Goal: Check status

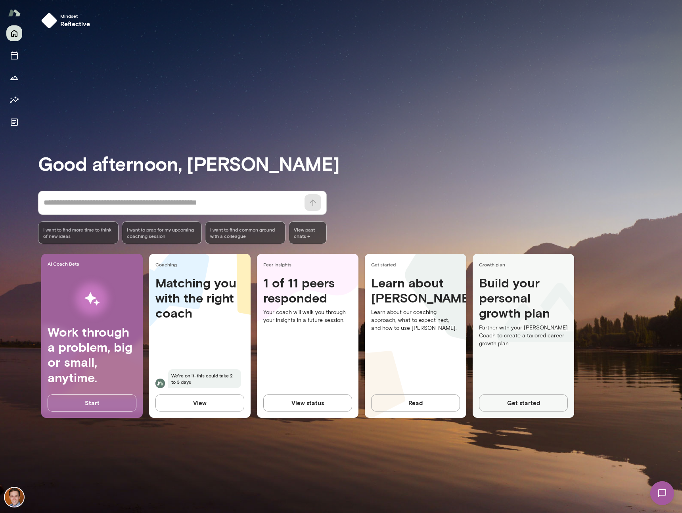
click at [314, 397] on button "View status" at bounding box center [307, 403] width 89 height 17
click at [292, 403] on button "View status" at bounding box center [307, 403] width 89 height 17
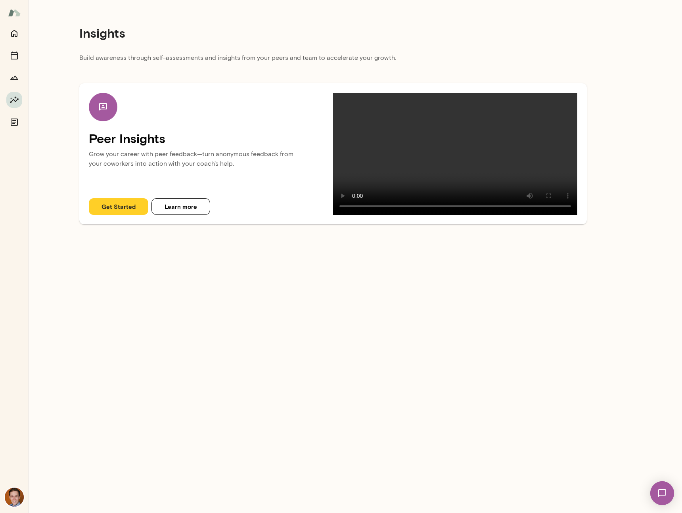
click at [122, 215] on button "Get Started" at bounding box center [118, 206] width 59 height 17
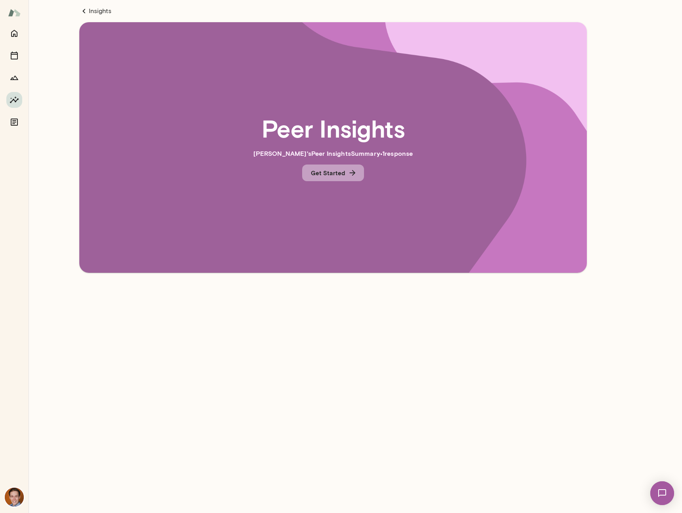
click at [322, 167] on button "Get Started" at bounding box center [333, 173] width 62 height 17
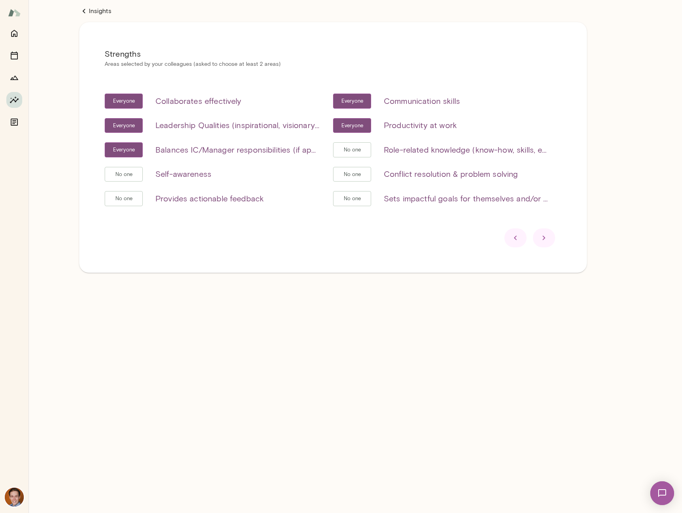
click at [531, 233] on div at bounding box center [333, 237] width 457 height 19
click at [100, 13] on link "Insights" at bounding box center [333, 11] width 508 height 10
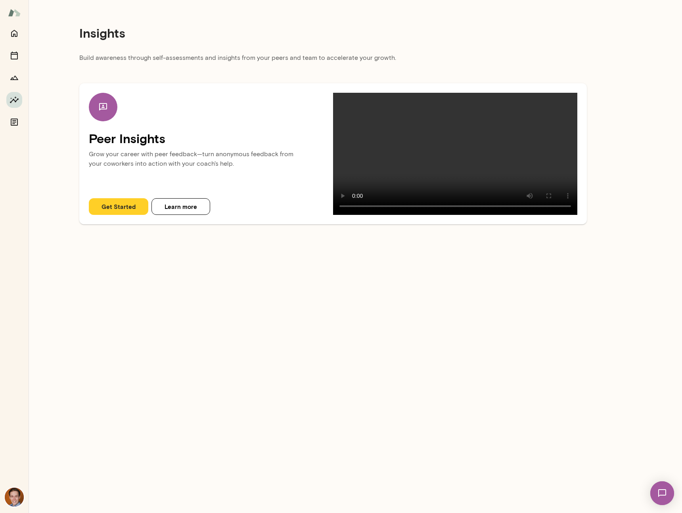
click at [158, 169] on p "Grow your career with peer feedback—turn anonymous feedback from your coworkers…" at bounding box center [211, 161] width 244 height 30
click at [14, 118] on icon "Documents" at bounding box center [15, 122] width 10 height 10
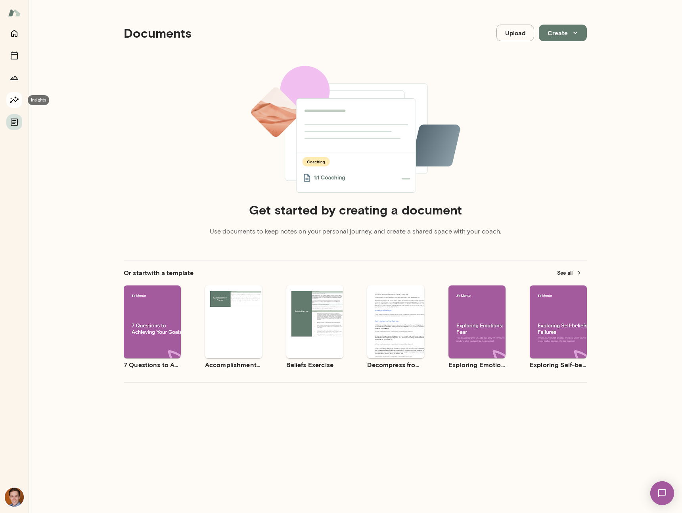
click at [10, 95] on icon "Insights" at bounding box center [15, 100] width 10 height 10
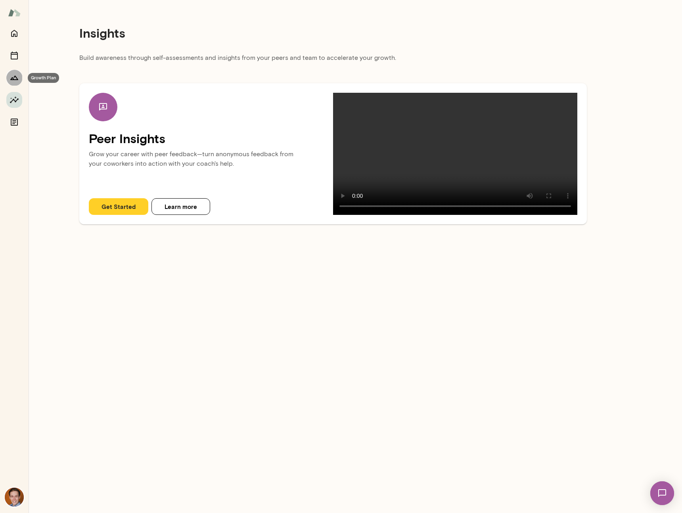
click at [13, 80] on icon "Growth Plan" at bounding box center [14, 78] width 8 height 4
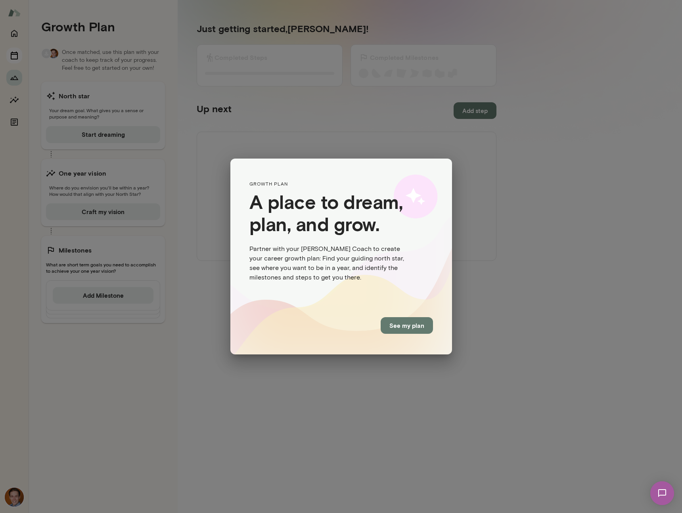
click at [17, 60] on div "GROWTH PLAN A place to dream, plan, and grow. Partner with your [PERSON_NAME] C…" at bounding box center [341, 256] width 682 height 513
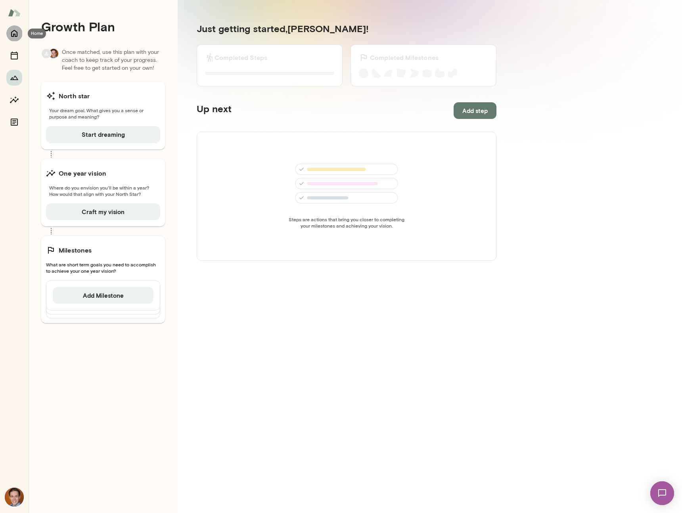
click at [17, 27] on button "Home" at bounding box center [14, 33] width 16 height 16
